Goal: Information Seeking & Learning: Stay updated

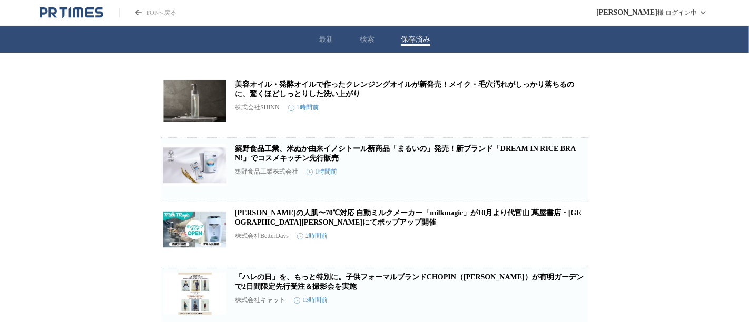
click at [402, 40] on button "保存済み" at bounding box center [415, 39] width 29 height 9
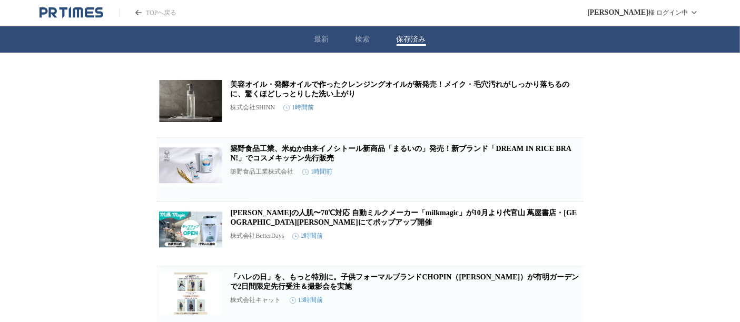
scroll to position [50, 0]
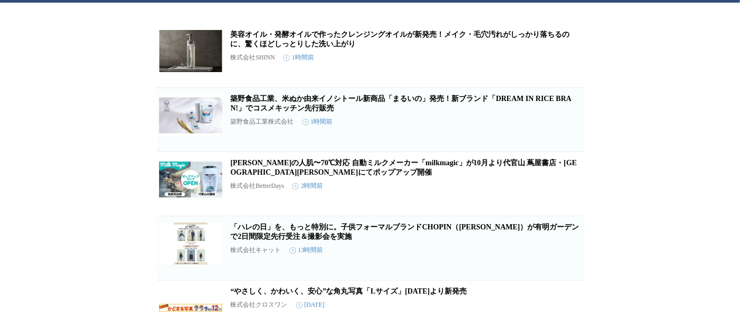
click at [301, 44] on link "美容オイル・発酵オイルで作ったクレンジングオイルが新発売！メイク・毛穴汚れがしっかり落ちるのに、驚くほどしっとりした洗い上がり" at bounding box center [400, 39] width 339 height 17
click at [565, 64] on icon "button" at bounding box center [566, 59] width 7 height 9
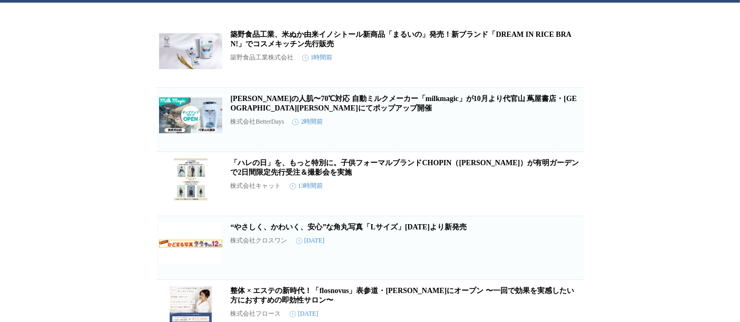
click at [264, 38] on link "築野食品工業、米ぬか由来イノシトール新商品「まるいの」発売！新ブランド「DREAM IN RICE BRAN!」でコスメキッチン先行販売" at bounding box center [401, 39] width 341 height 17
click at [565, 66] on icon "button" at bounding box center [566, 60] width 13 height 13
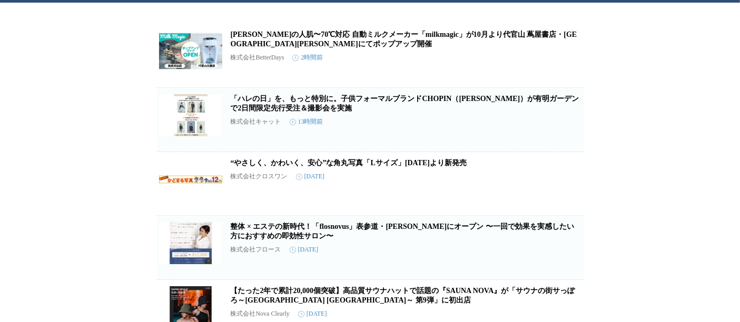
click at [366, 36] on link "[PERSON_NAME]の人肌〜70℃対応 自動ミルクメーカー「milkmagic」が10月より代官山 蔦屋書店・[GEOGRAPHIC_DATA][PER…" at bounding box center [404, 39] width 347 height 17
click at [569, 66] on icon "button" at bounding box center [566, 60] width 13 height 13
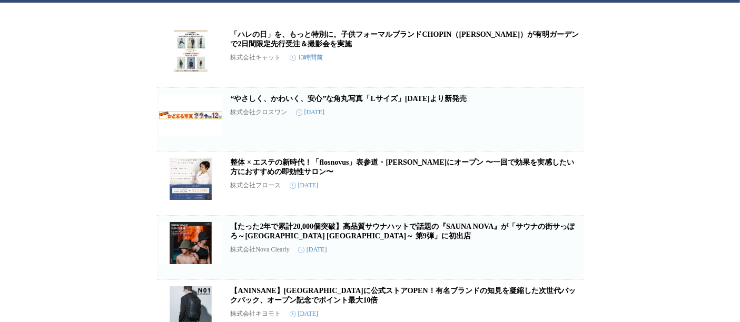
click at [285, 37] on link "「ハレの日」を、もっと特別に。子供フォーマルブランドCHOPIN（[PERSON_NAME]）が有明ガーデンで2日間限定先行受注＆撮影会を実施" at bounding box center [405, 39] width 349 height 17
click at [569, 65] on icon "button" at bounding box center [566, 59] width 7 height 9
